Goal: Information Seeking & Learning: Learn about a topic

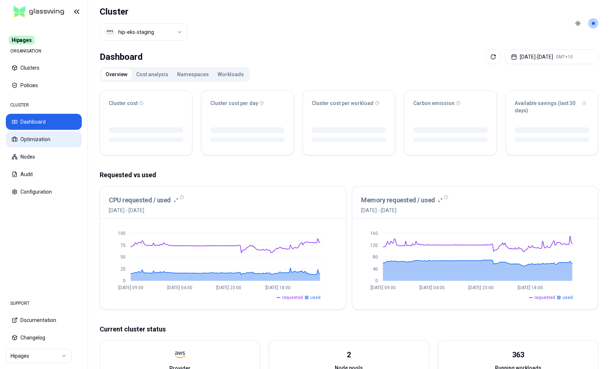
click at [57, 141] on button "Optimization" at bounding box center [44, 139] width 76 height 16
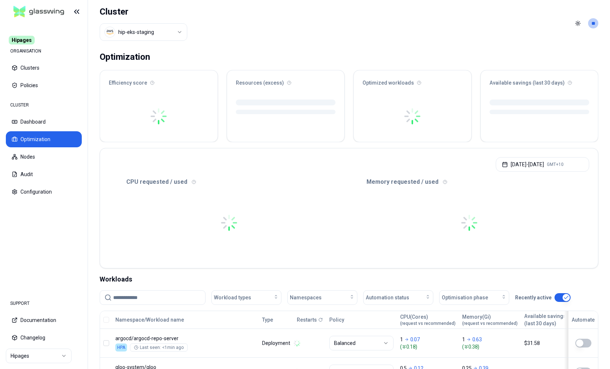
scroll to position [161, 0]
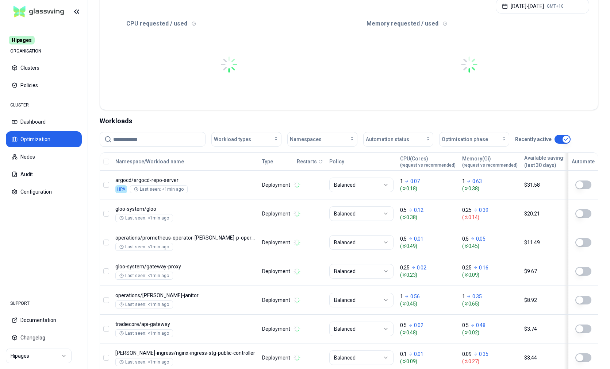
click at [168, 139] on input at bounding box center [157, 140] width 88 height 14
click at [148, 139] on input at bounding box center [157, 140] width 88 height 14
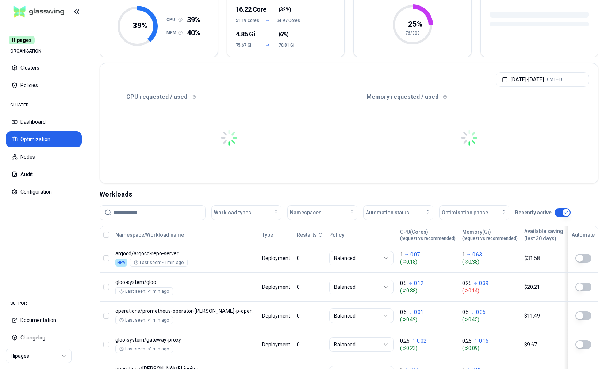
scroll to position [155, 0]
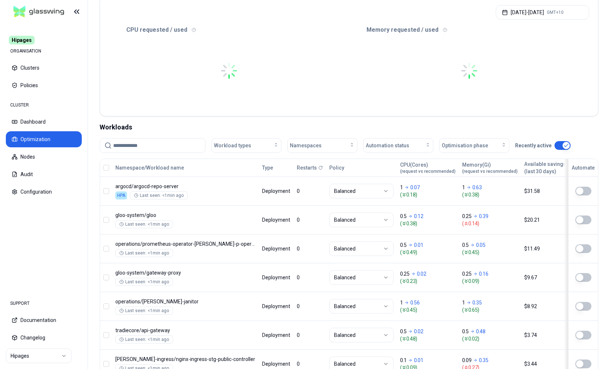
click at [152, 140] on input at bounding box center [157, 146] width 88 height 14
paste input "**********"
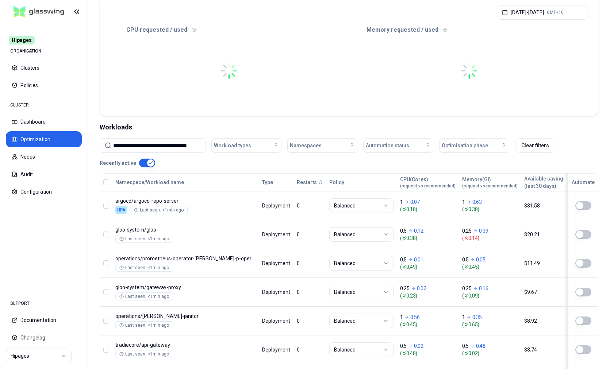
scroll to position [0, 7]
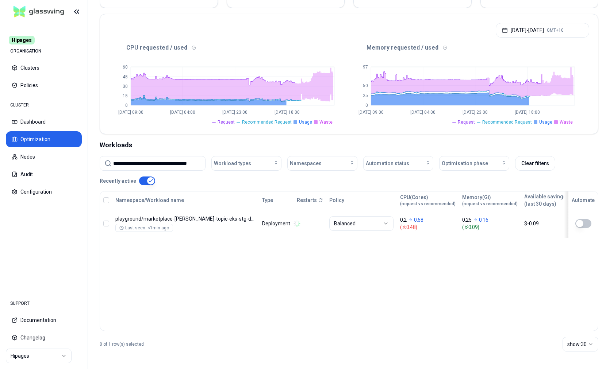
scroll to position [137, 0]
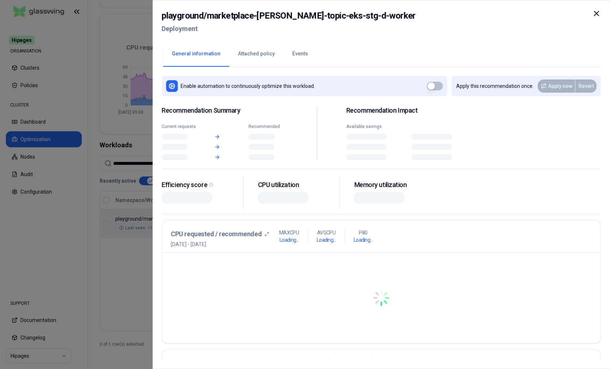
scroll to position [137, 0]
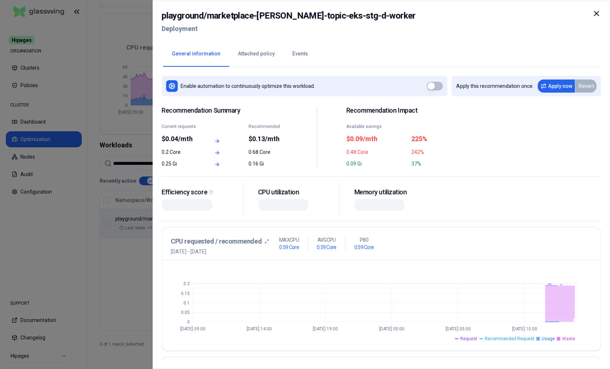
click at [294, 57] on button "Events" at bounding box center [300, 54] width 33 height 26
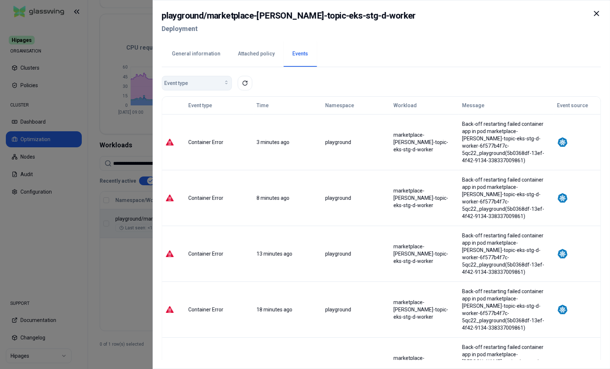
click at [206, 84] on div "Event type" at bounding box center [196, 83] width 65 height 7
click at [377, 52] on div "General information Attached policy Events" at bounding box center [381, 53] width 439 height 27
click at [598, 13] on icon at bounding box center [596, 13] width 9 height 9
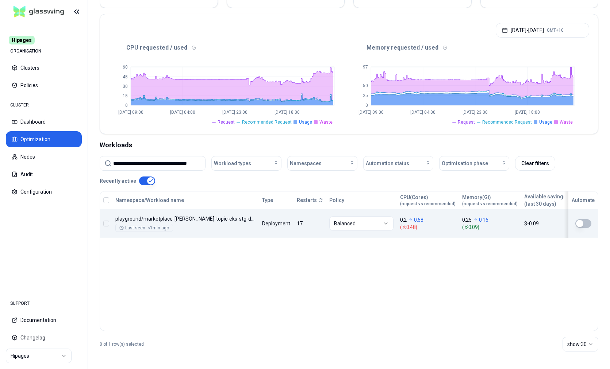
scroll to position [137, 0]
click at [167, 165] on input "**********" at bounding box center [157, 164] width 88 height 14
paste input
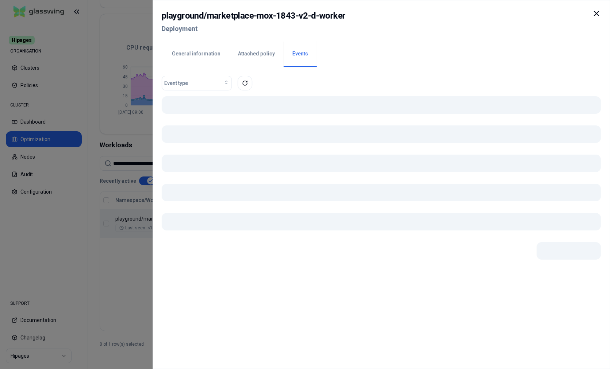
scroll to position [137, 0]
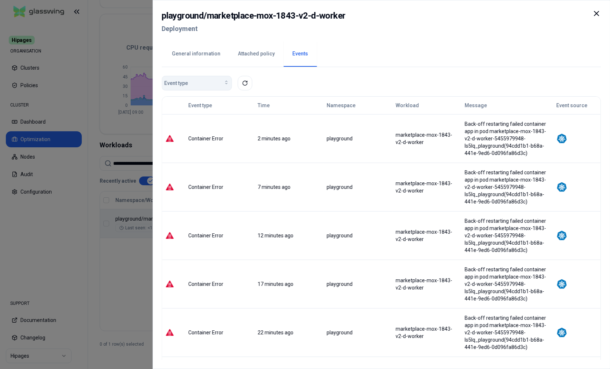
click at [188, 83] on div "Event type" at bounding box center [196, 83] width 65 height 7
click at [596, 11] on icon at bounding box center [596, 13] width 9 height 9
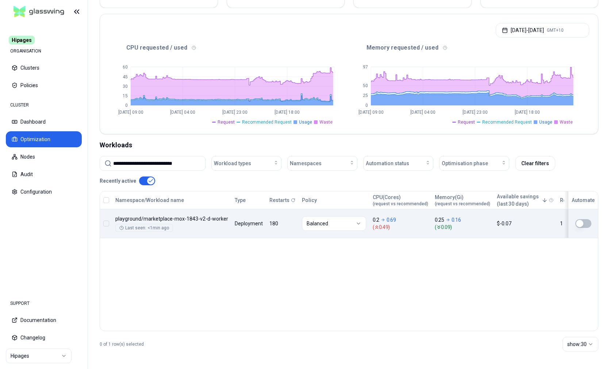
scroll to position [137, 0]
click at [154, 162] on input "**********" at bounding box center [157, 164] width 88 height 14
paste input
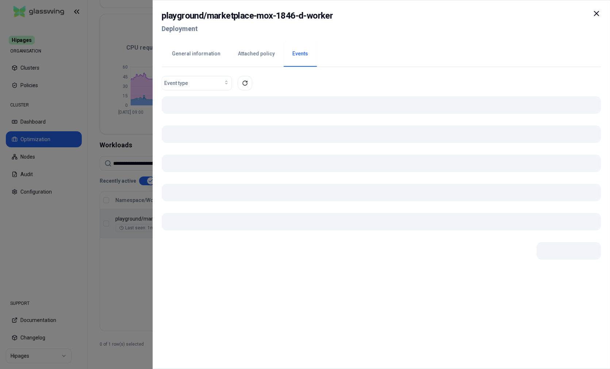
scroll to position [137, 0]
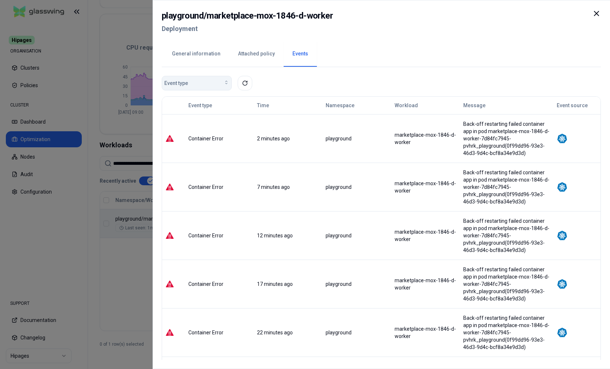
click at [215, 83] on div "Event type" at bounding box center [196, 83] width 65 height 7
click at [387, 35] on div "playground / marketplace-mox-1846-d-worker Deployment" at bounding box center [381, 24] width 439 height 31
click at [597, 14] on icon at bounding box center [596, 13] width 4 height 4
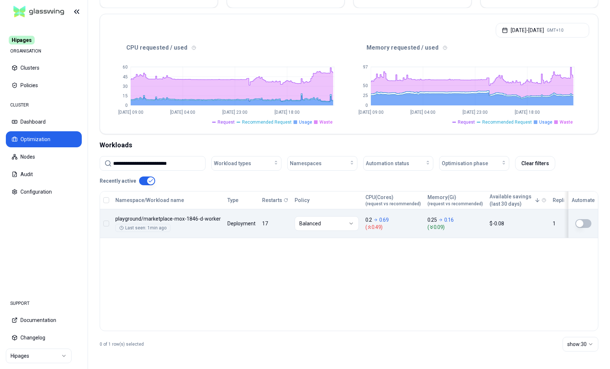
click at [168, 165] on input "**********" at bounding box center [157, 164] width 88 height 14
paste input
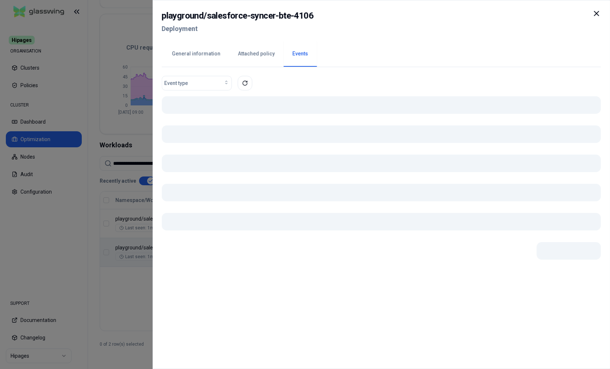
scroll to position [137, 0]
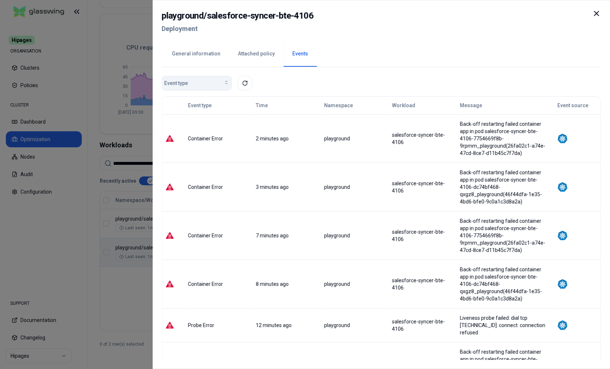
click at [202, 80] on div "Event type" at bounding box center [196, 83] width 65 height 7
click at [403, 39] on div "playground / salesforce-syncer-bte-4106 Deployment" at bounding box center [381, 24] width 439 height 31
click at [594, 14] on icon at bounding box center [596, 13] width 9 height 9
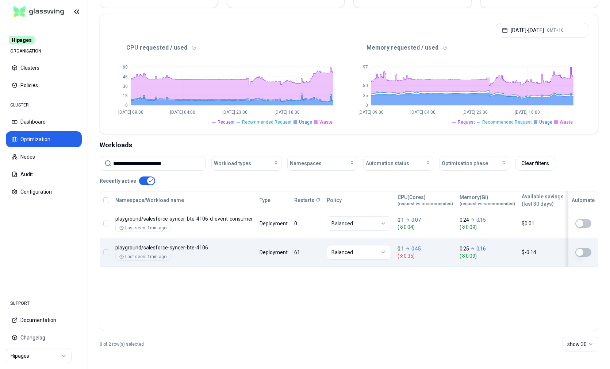
click at [175, 165] on input "**********" at bounding box center [157, 164] width 88 height 14
paste input "**********"
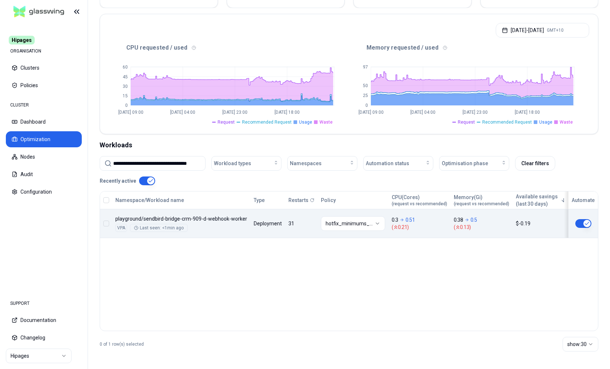
type input "**********"
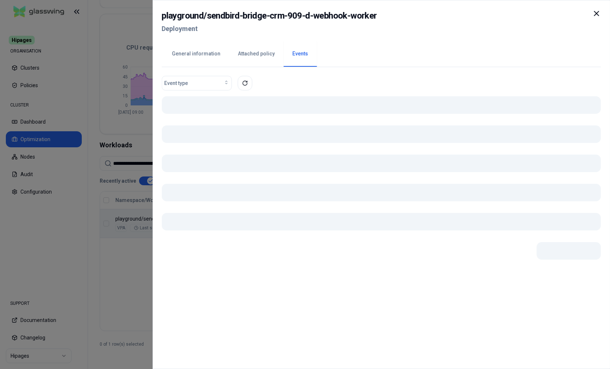
scroll to position [137, 0]
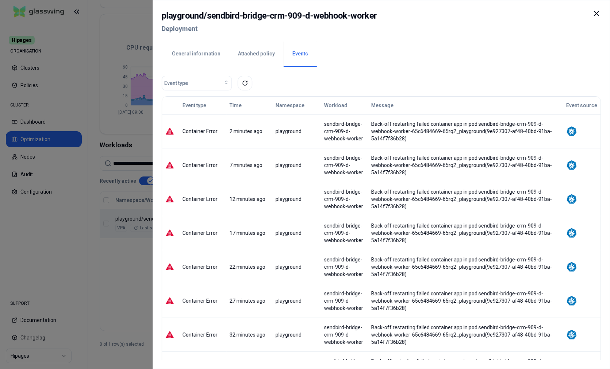
click at [206, 91] on div "Event type" at bounding box center [381, 86] width 439 height 20
click at [207, 84] on div "Event type" at bounding box center [196, 83] width 65 height 7
click at [257, 54] on button "Attached policy" at bounding box center [256, 54] width 54 height 26
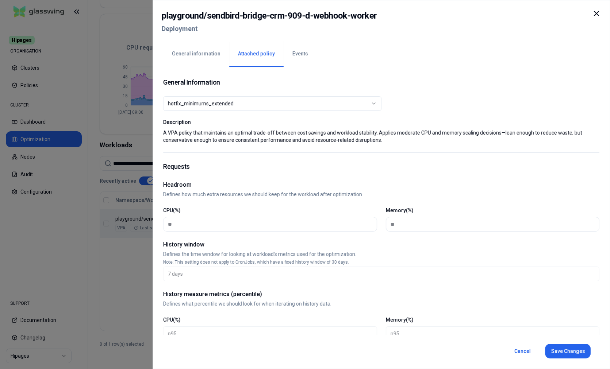
click at [598, 14] on icon at bounding box center [596, 13] width 9 height 9
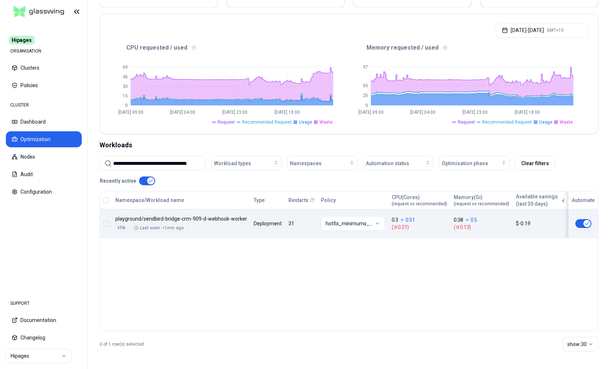
scroll to position [137, 0]
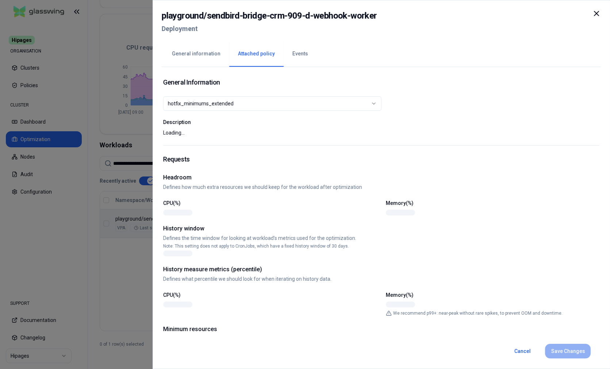
scroll to position [137, 0]
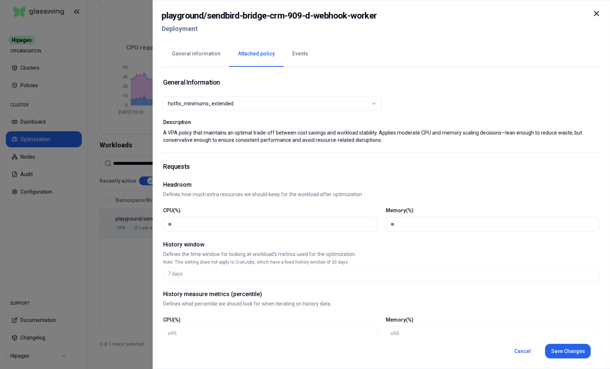
click at [303, 52] on button "Events" at bounding box center [300, 54] width 33 height 26
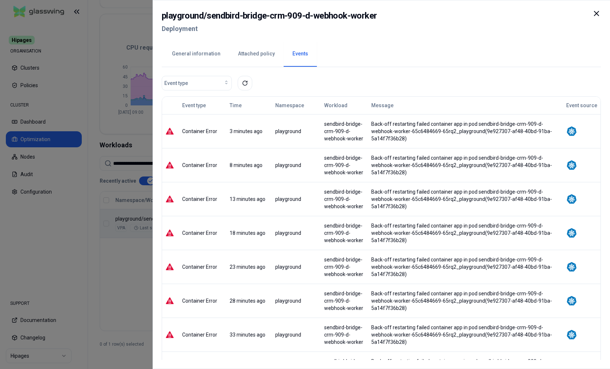
click at [595, 13] on icon at bounding box center [596, 13] width 9 height 9
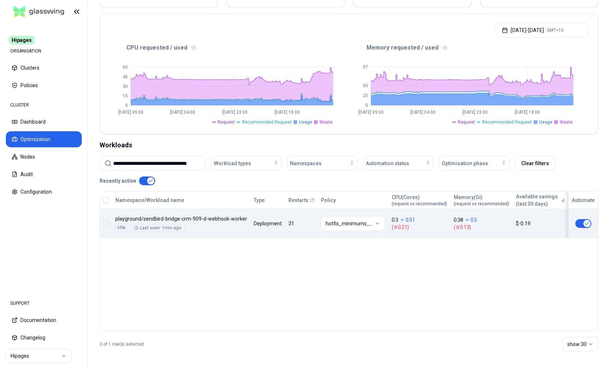
scroll to position [137, 0]
click at [300, 229] on div "Namespace/Workload name Type Restarts Policy CPU(Cores) (request vs recommended…" at bounding box center [349, 215] width 498 height 47
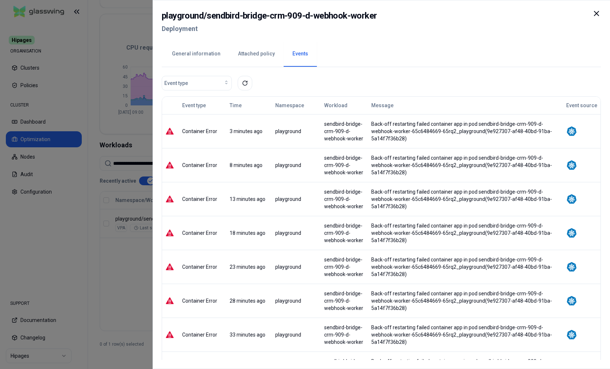
click at [597, 13] on icon at bounding box center [596, 13] width 4 height 4
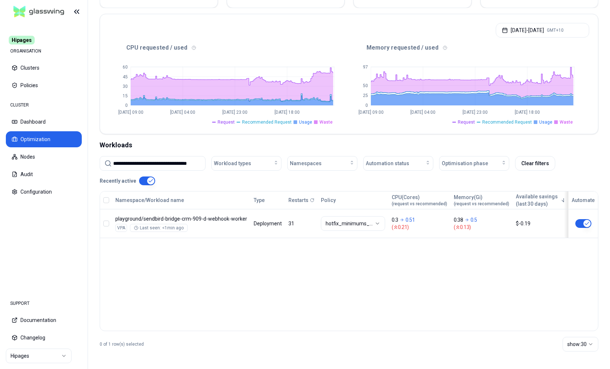
scroll to position [137, 0]
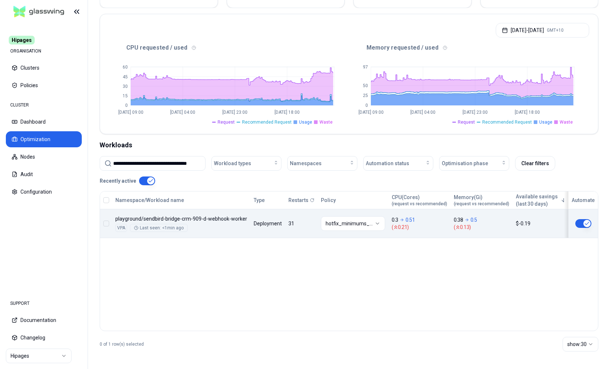
click at [303, 229] on div "Namespace/Workload name Type Restarts Policy CPU(Cores) (request vs recommended…" at bounding box center [349, 215] width 498 height 47
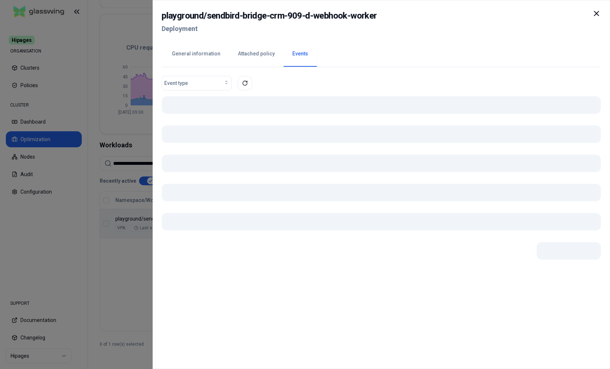
scroll to position [137, 0]
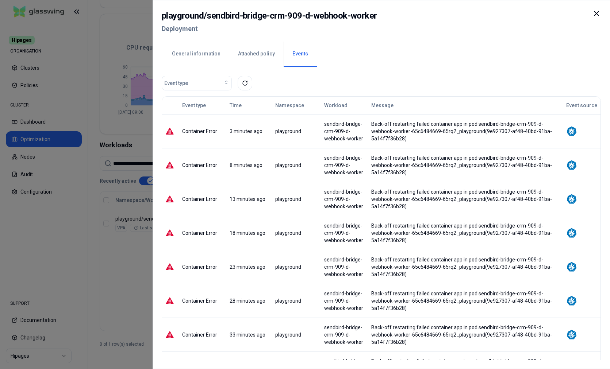
click at [258, 55] on button "Attached policy" at bounding box center [256, 54] width 54 height 26
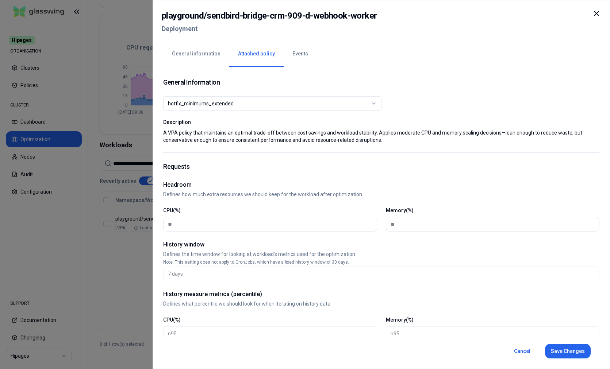
click at [325, 98] on button "hotfix_minimums_extended" at bounding box center [272, 103] width 218 height 15
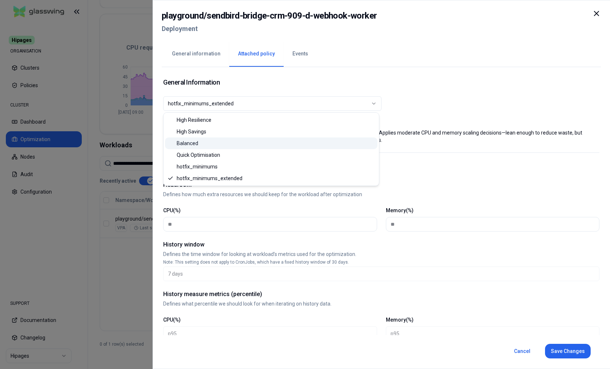
select select "**********"
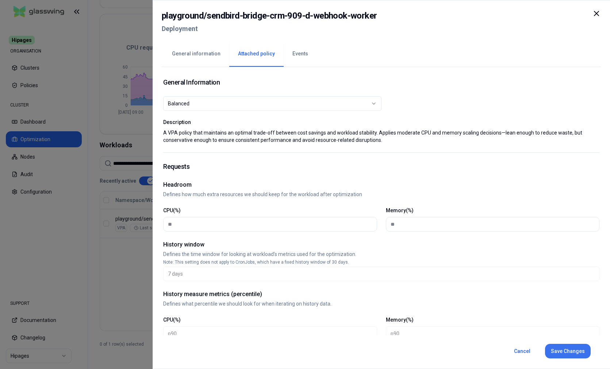
click at [565, 352] on button "Save Changes" at bounding box center [568, 351] width 46 height 15
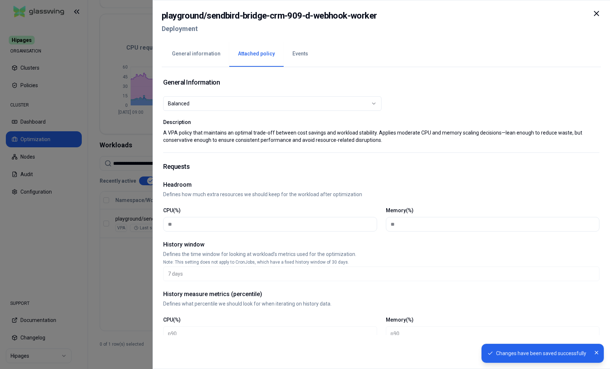
click at [597, 12] on icon at bounding box center [596, 13] width 9 height 9
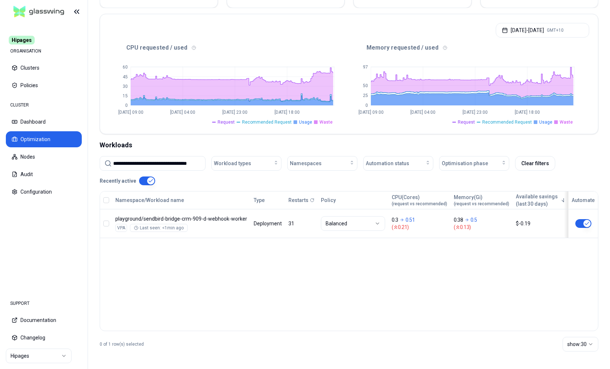
scroll to position [137, 0]
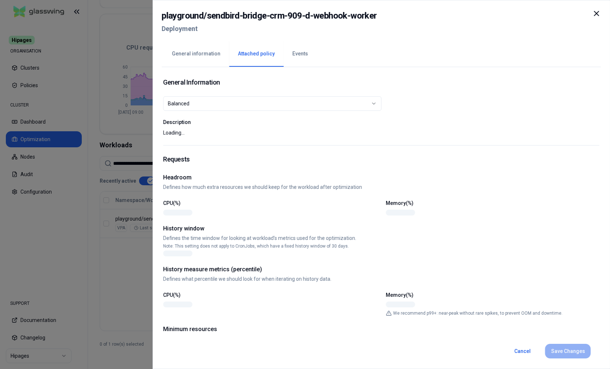
scroll to position [137, 0]
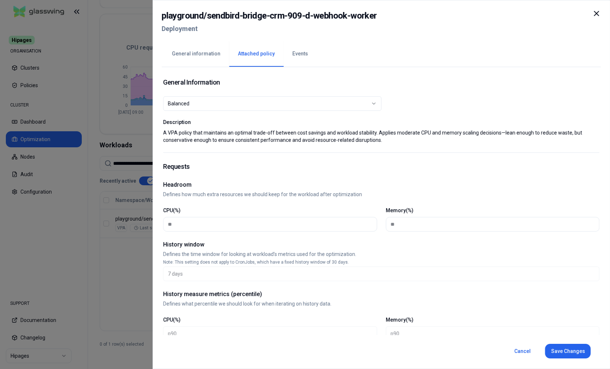
click at [202, 58] on button "General information" at bounding box center [196, 54] width 66 height 26
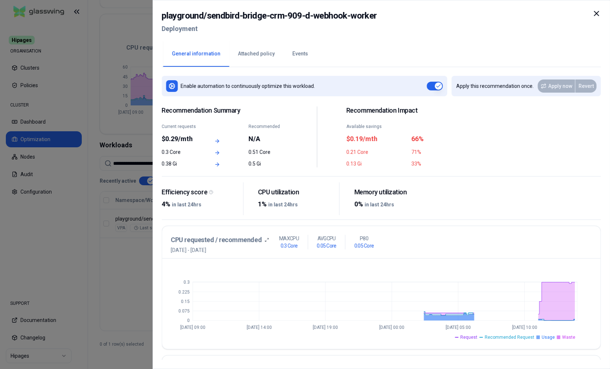
click at [293, 55] on button "Events" at bounding box center [300, 54] width 33 height 26
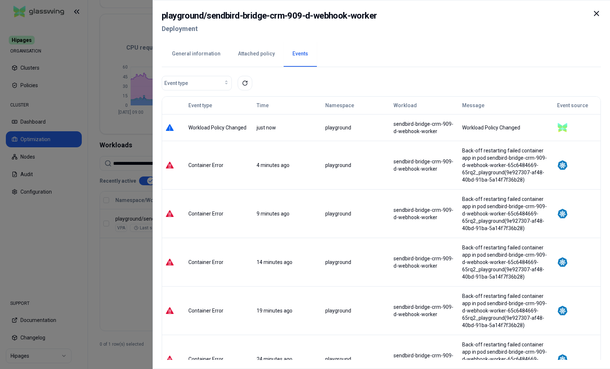
click at [203, 54] on button "General information" at bounding box center [196, 54] width 66 height 26
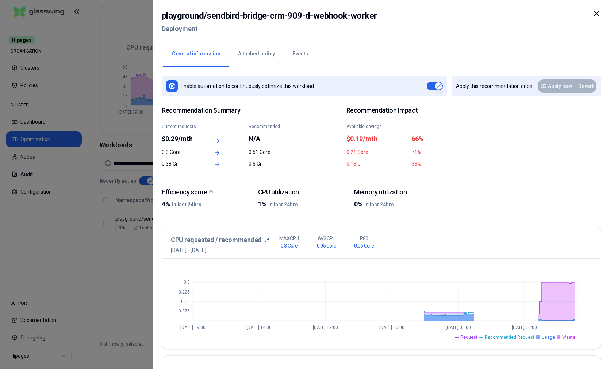
click at [298, 55] on button "Events" at bounding box center [300, 54] width 33 height 26
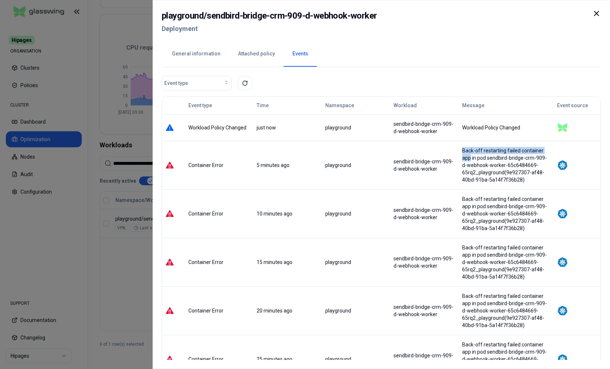
drag, startPoint x: 431, startPoint y: 159, endPoint x: 518, endPoint y: 157, distance: 86.9
click at [518, 157] on div "Back-off restarting failed container app in pod sendbird-bridge-crm-909-d-webho…" at bounding box center [506, 165] width 88 height 37
click at [595, 14] on icon at bounding box center [596, 13] width 9 height 9
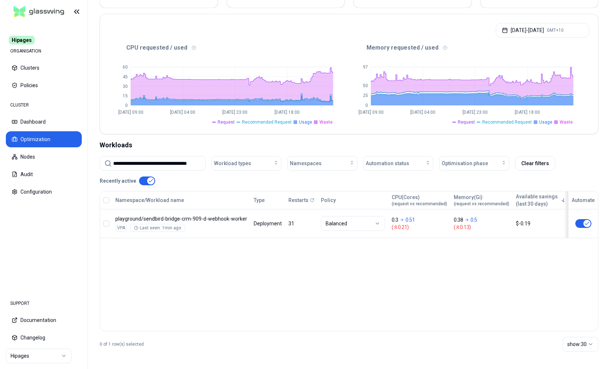
scroll to position [137, 0]
click at [164, 164] on input "**********" at bounding box center [157, 164] width 88 height 14
paste input
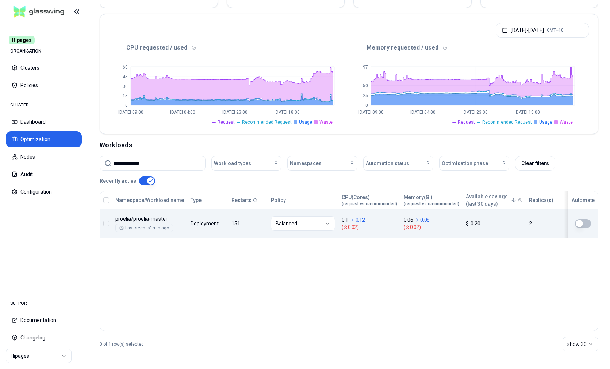
click at [263, 233] on div "Namespace/Workload name Type Restarts Policy CPU(Cores) (request vs recommended…" at bounding box center [349, 215] width 498 height 47
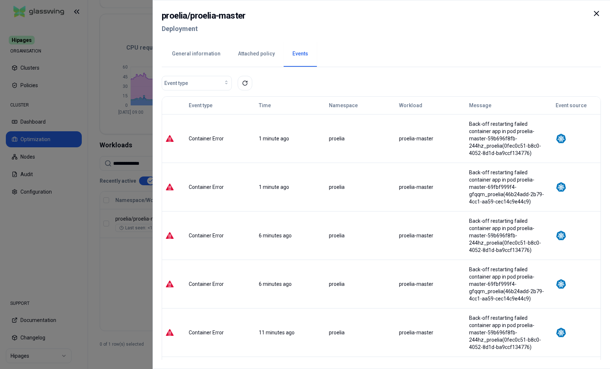
click at [595, 14] on icon at bounding box center [596, 13] width 9 height 9
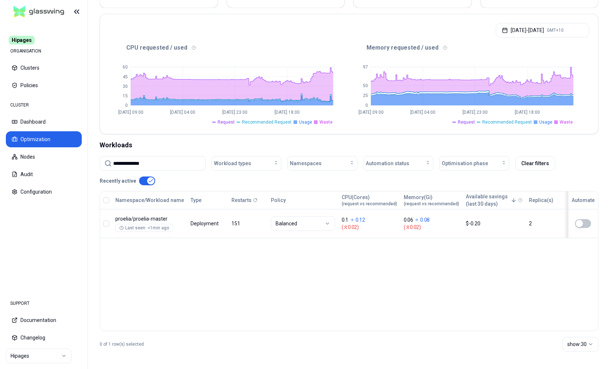
click at [245, 233] on div "Namespace/Workload name Type Restarts Policy CPU(Cores) (request vs recommended…" at bounding box center [349, 215] width 498 height 47
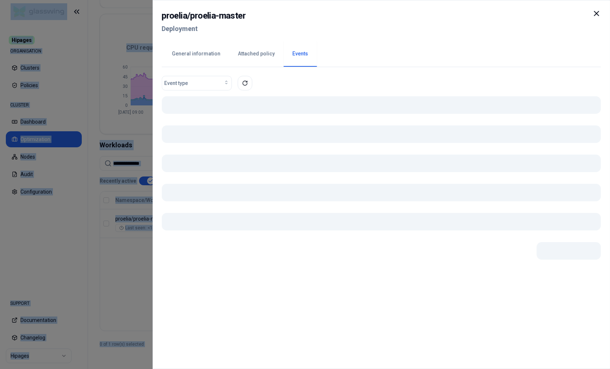
scroll to position [137, 0]
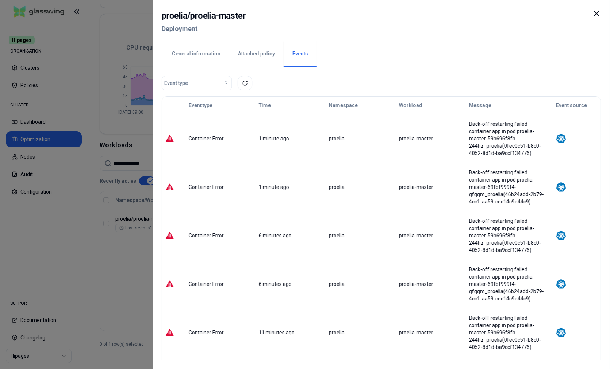
click at [204, 55] on button "General information" at bounding box center [196, 54] width 66 height 26
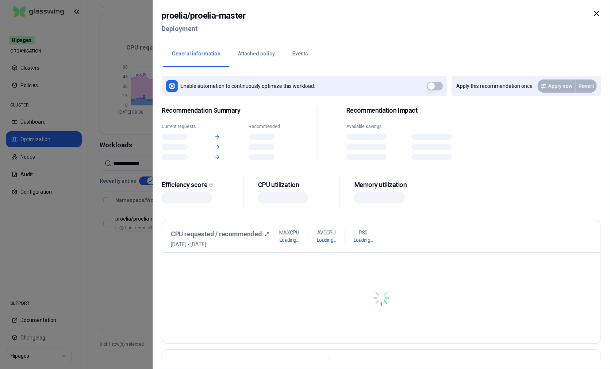
click at [273, 53] on button "Attached policy" at bounding box center [256, 54] width 54 height 26
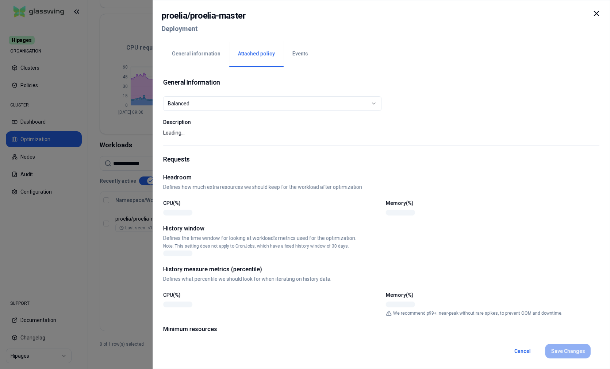
click at [300, 53] on button "Events" at bounding box center [300, 54] width 33 height 26
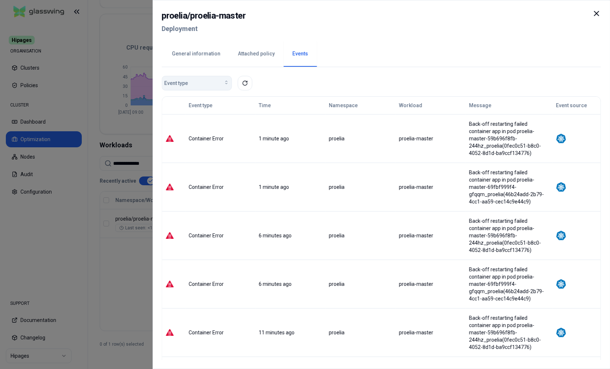
click at [201, 84] on div "Event type" at bounding box center [196, 83] width 65 height 7
click at [203, 99] on div "Container Error" at bounding box center [198, 100] width 69 height 12
click at [401, 61] on div "General information Attached policy Events" at bounding box center [381, 53] width 439 height 27
click at [206, 79] on button "Container Error" at bounding box center [197, 83] width 70 height 15
click at [199, 110] on div "Image Error" at bounding box center [198, 112] width 69 height 12
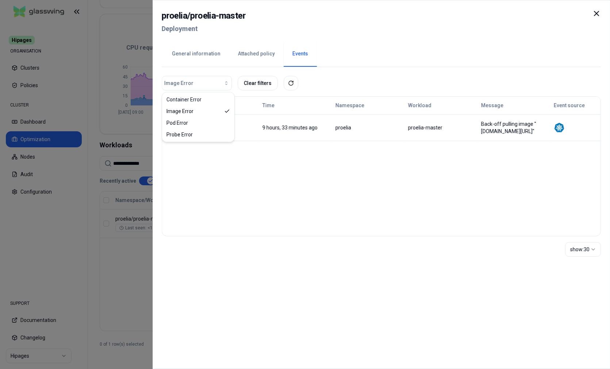
click at [412, 40] on div "General information Attached policy Events" at bounding box center [381, 53] width 439 height 27
click at [211, 84] on div "button" at bounding box center [211, 83] width 36 height 6
click at [205, 122] on div "Pod Error" at bounding box center [198, 123] width 69 height 12
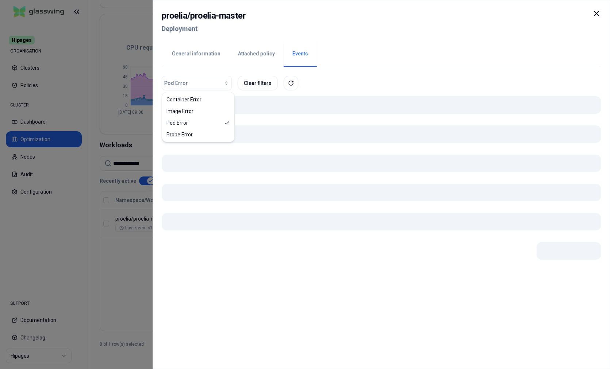
click at [402, 44] on div "General information Attached policy Events" at bounding box center [381, 53] width 439 height 27
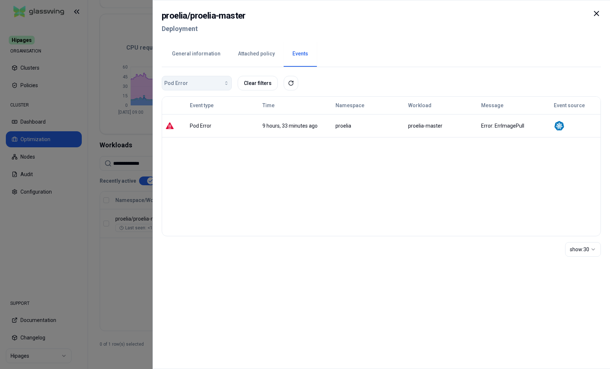
click at [214, 85] on div "button" at bounding box center [208, 83] width 41 height 6
click at [201, 135] on div "Probe Error" at bounding box center [198, 135] width 69 height 12
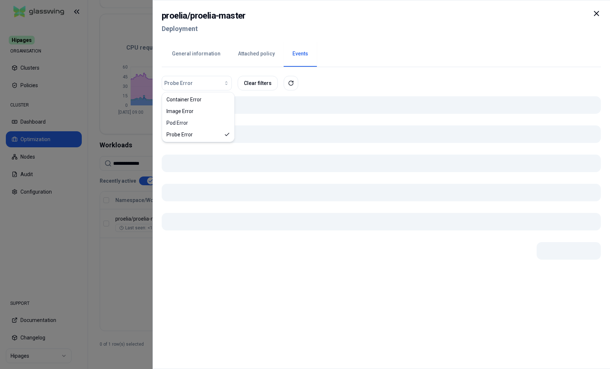
click at [430, 32] on div "proelia / proelia-master Deployment" at bounding box center [381, 24] width 439 height 31
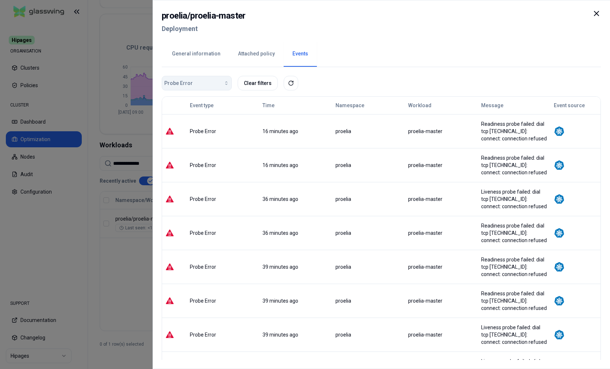
click at [198, 85] on div "button" at bounding box center [211, 83] width 37 height 6
click at [198, 103] on span "Container Error" at bounding box center [183, 99] width 35 height 7
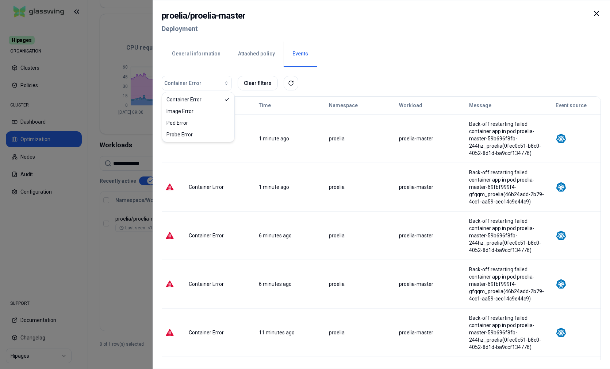
click at [402, 32] on div "proelia / proelia-master Deployment" at bounding box center [381, 24] width 439 height 31
drag, startPoint x: 597, startPoint y: 14, endPoint x: 545, endPoint y: 39, distance: 58.0
click at [597, 14] on icon at bounding box center [596, 13] width 4 height 4
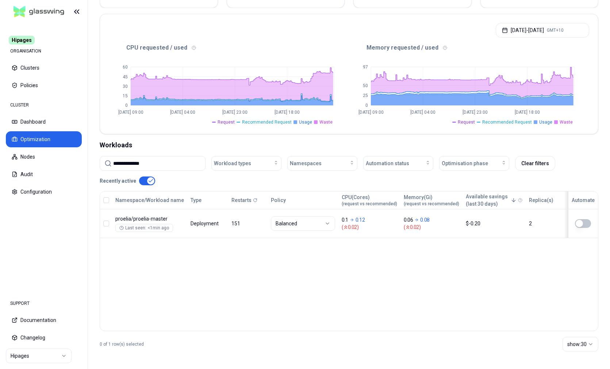
scroll to position [137, 0]
click at [168, 159] on input "**********" at bounding box center [157, 164] width 88 height 14
click at [168, 168] on input "**********" at bounding box center [157, 164] width 88 height 14
paste input "**********"
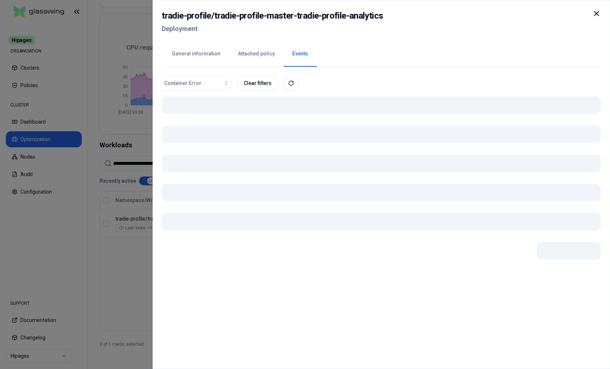
scroll to position [137, 0]
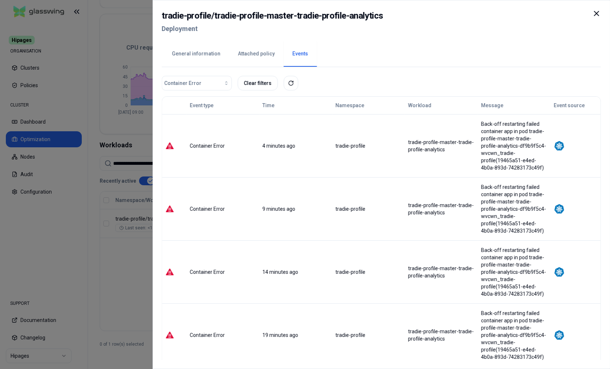
click at [294, 56] on button "Events" at bounding box center [300, 54] width 33 height 26
click at [195, 84] on span "Container Error" at bounding box center [182, 83] width 37 height 7
click at [415, 37] on div "tradie-profile / [PERSON_NAME]-profile-master-[PERSON_NAME]-profile-analytics D…" at bounding box center [381, 24] width 439 height 31
click at [598, 12] on icon at bounding box center [596, 13] width 4 height 4
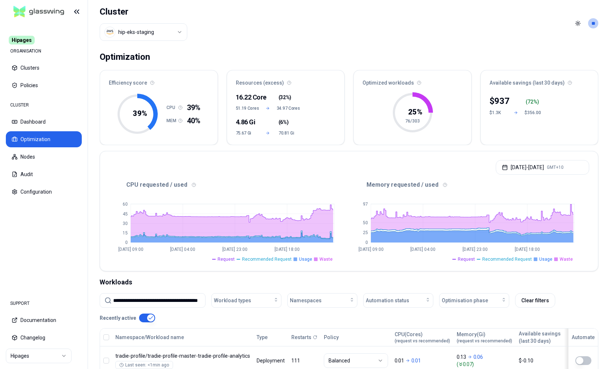
scroll to position [118, 0]
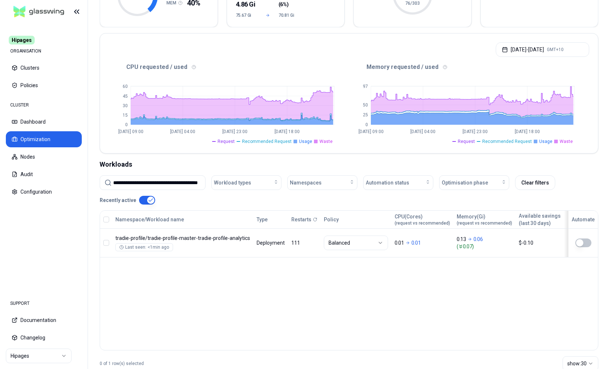
click at [175, 184] on input "**********" at bounding box center [157, 183] width 88 height 14
paste input
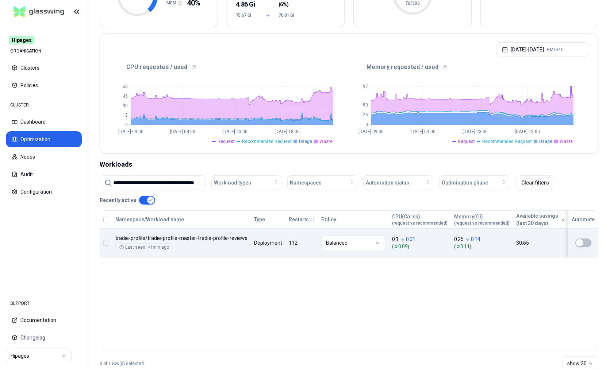
scroll to position [118, 0]
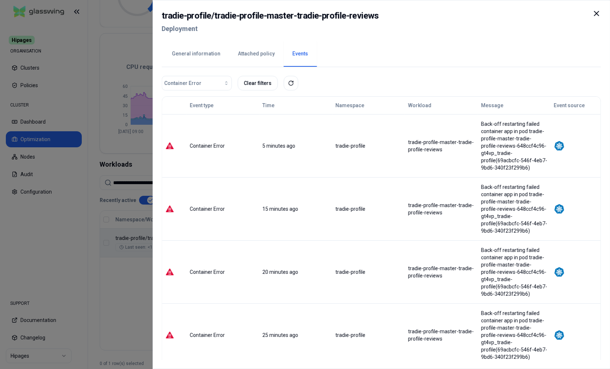
click at [188, 52] on button "General information" at bounding box center [196, 54] width 66 height 26
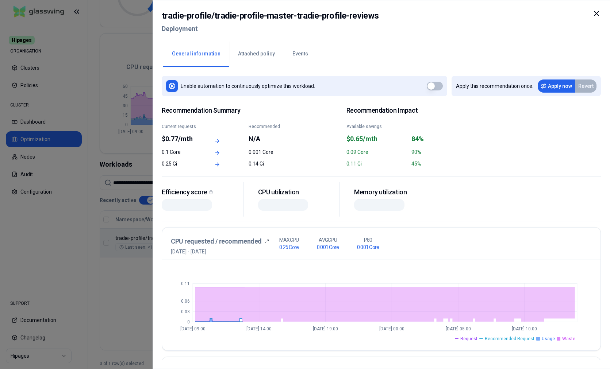
click at [301, 56] on button "Events" at bounding box center [300, 54] width 33 height 26
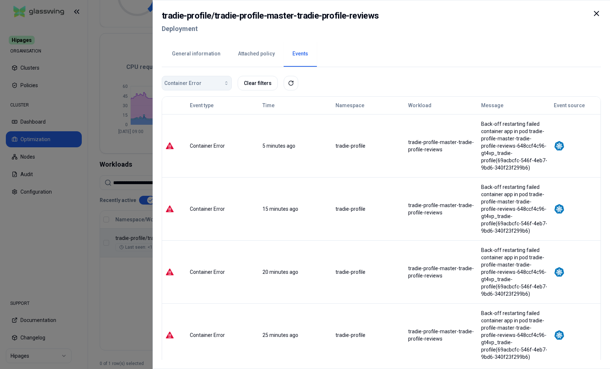
click at [191, 80] on span "Container Error" at bounding box center [182, 83] width 37 height 7
drag, startPoint x: 466, startPoint y: 24, endPoint x: 566, endPoint y: 16, distance: 100.4
click at [471, 24] on div "tradie-profile / tradie-profile-master-[PERSON_NAME]-profile-reviews Deployment" at bounding box center [381, 24] width 439 height 31
click at [596, 10] on icon at bounding box center [596, 13] width 9 height 9
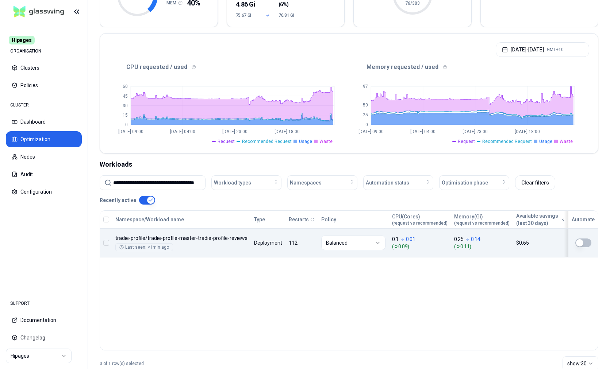
scroll to position [118, 0]
click at [169, 186] on input "**********" at bounding box center [157, 183] width 88 height 14
paste input
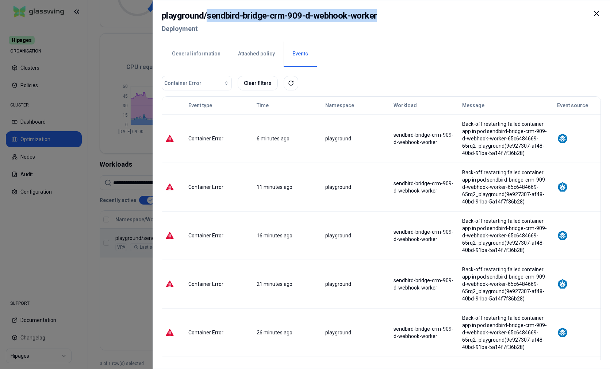
drag, startPoint x: 207, startPoint y: 17, endPoint x: 418, endPoint y: 25, distance: 211.2
click at [378, 14] on div "playground / sendbird-bridge-crm-909-d-webhook-worker Deployment" at bounding box center [381, 24] width 439 height 31
copy h2 "sendbird-bridge-crm-909-d-webhook-worker"
click at [261, 53] on button "Attached policy" at bounding box center [256, 54] width 54 height 26
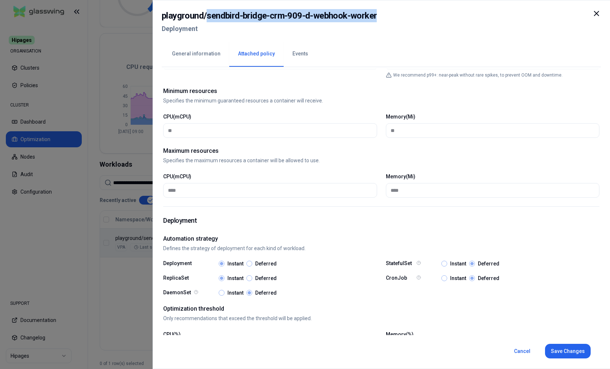
scroll to position [258, 0]
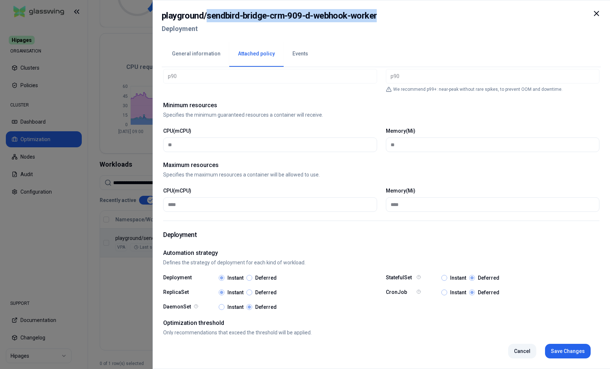
click at [528, 352] on button "Cancel" at bounding box center [522, 351] width 28 height 15
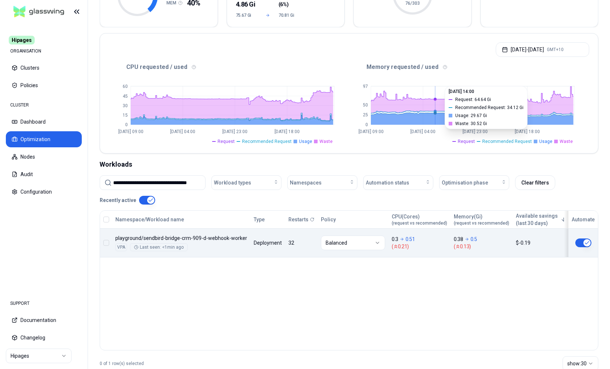
scroll to position [118, 0]
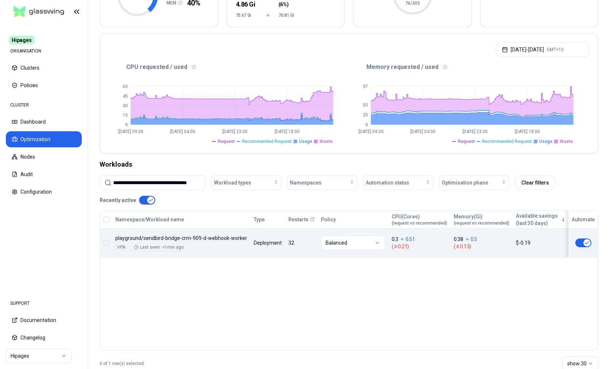
click at [585, 243] on button "button" at bounding box center [583, 243] width 16 height 9
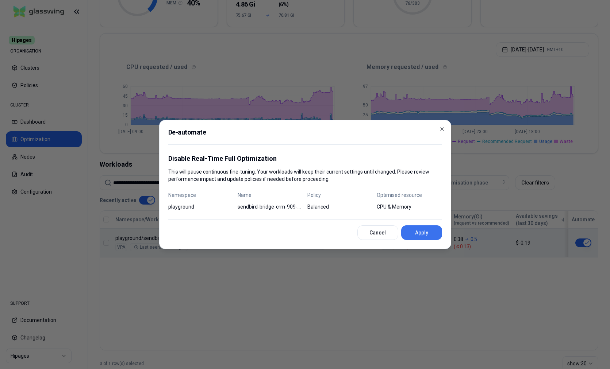
click at [431, 235] on button "Apply" at bounding box center [421, 233] width 41 height 15
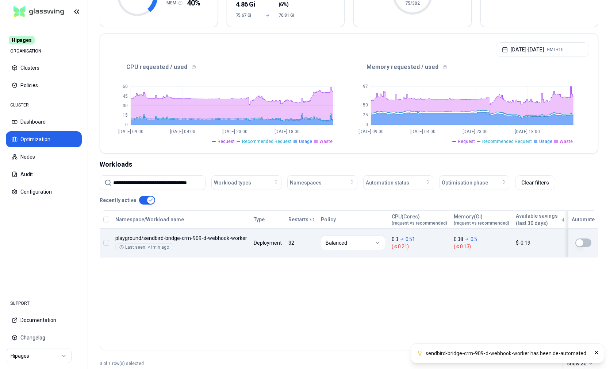
click at [213, 252] on div "Namespace/Workload name Type Restarts Policy CPU(Cores) (request vs recommended…" at bounding box center [349, 234] width 498 height 47
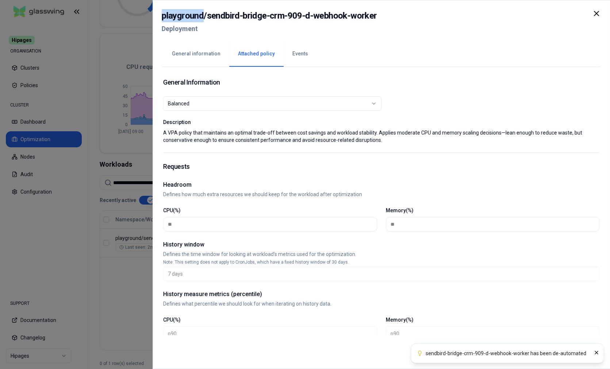
drag, startPoint x: 161, startPoint y: 14, endPoint x: 205, endPoint y: 14, distance: 43.4
click at [205, 14] on div "**********" at bounding box center [381, 184] width 457 height 369
copy h2 "playground"
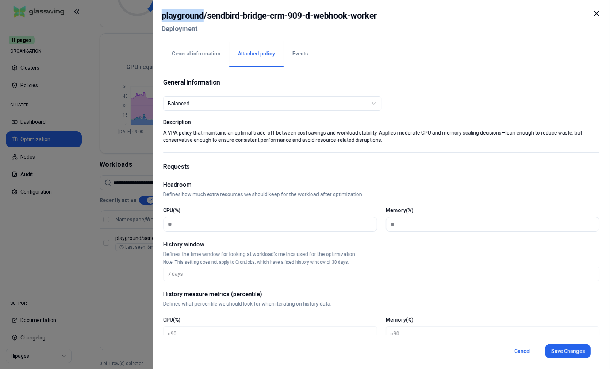
click at [596, 13] on icon at bounding box center [596, 13] width 4 height 4
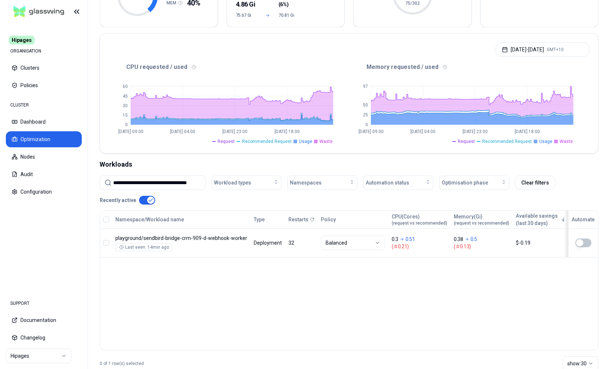
click at [182, 190] on input "**********" at bounding box center [157, 183] width 88 height 14
paste input
type input "**********"
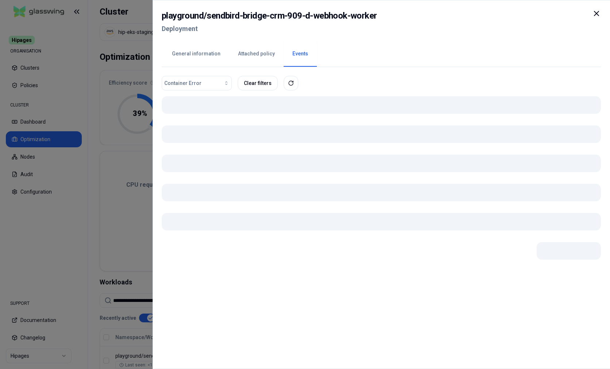
scroll to position [137, 0]
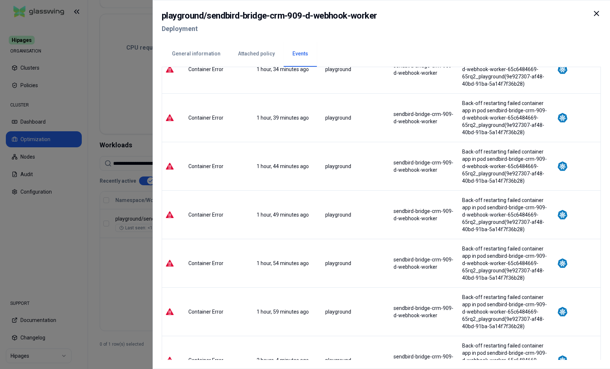
scroll to position [1019, 0]
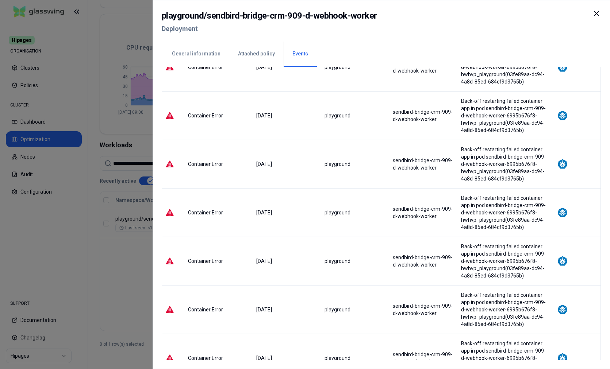
scroll to position [324, 0]
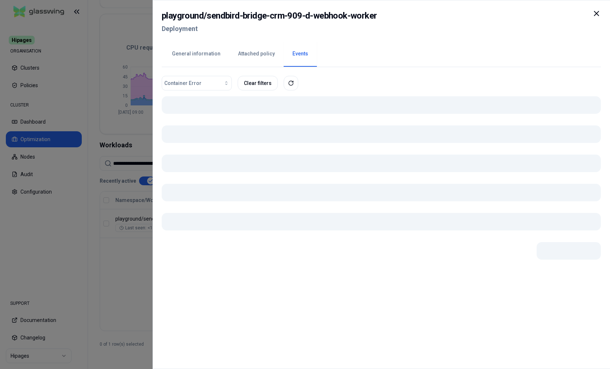
scroll to position [0, 0]
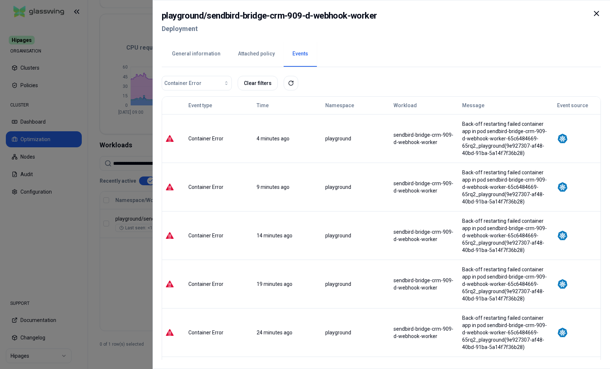
click at [596, 14] on icon at bounding box center [596, 13] width 4 height 4
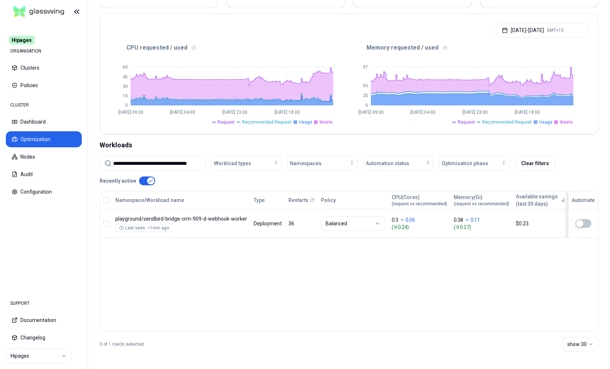
scroll to position [137, 0]
click at [178, 161] on input "**********" at bounding box center [157, 164] width 88 height 14
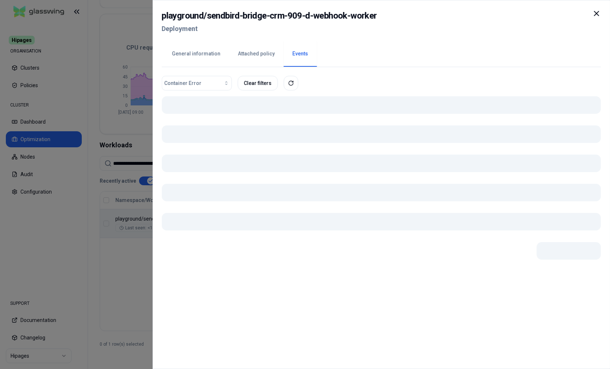
scroll to position [137, 0]
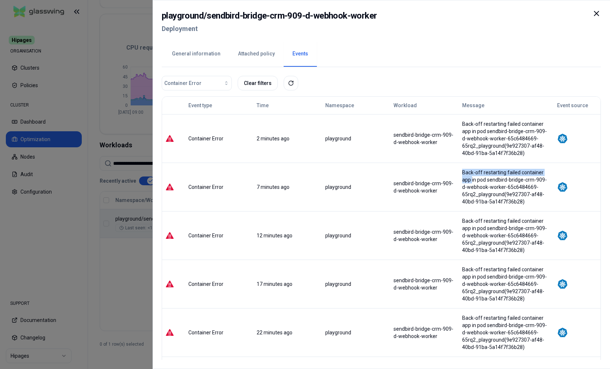
drag, startPoint x: 430, startPoint y: 166, endPoint x: 520, endPoint y: 165, distance: 89.8
click at [520, 169] on div "Back-off restarting failed container app in pod sendbird-bridge-crm-909-d-webho…" at bounding box center [506, 187] width 88 height 37
click at [202, 54] on button "General information" at bounding box center [196, 54] width 66 height 26
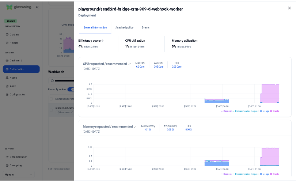
scroll to position [186, 0]
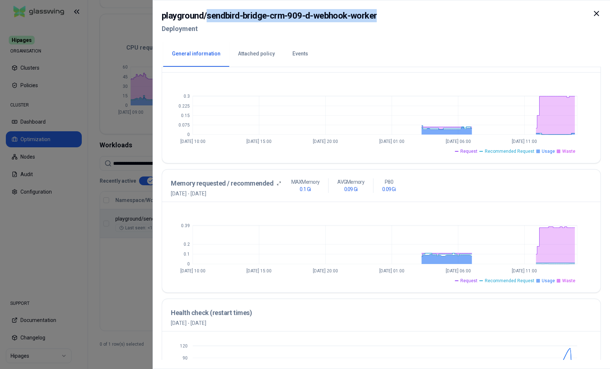
drag, startPoint x: 207, startPoint y: 16, endPoint x: 391, endPoint y: 17, distance: 183.6
click at [391, 17] on div "playground / sendbird-bridge-crm-909-d-webhook-worker Deployment" at bounding box center [381, 24] width 439 height 31
copy h2 "sendbird-bridge-crm-909-d-webhook-worker"
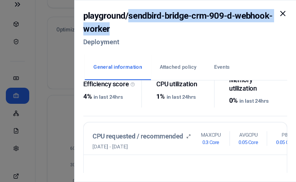
scroll to position [257, 0]
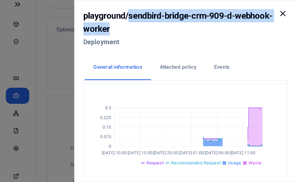
click at [280, 12] on icon at bounding box center [282, 13] width 4 height 4
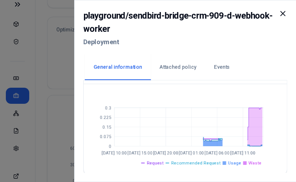
scroll to position [137, 0]
